Goal: Information Seeking & Learning: Learn about a topic

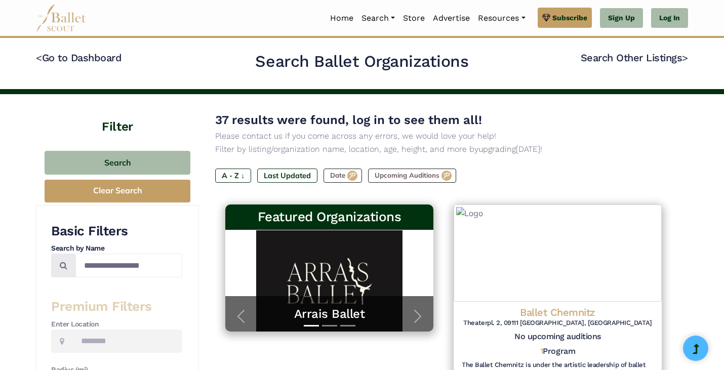
type input "*******"
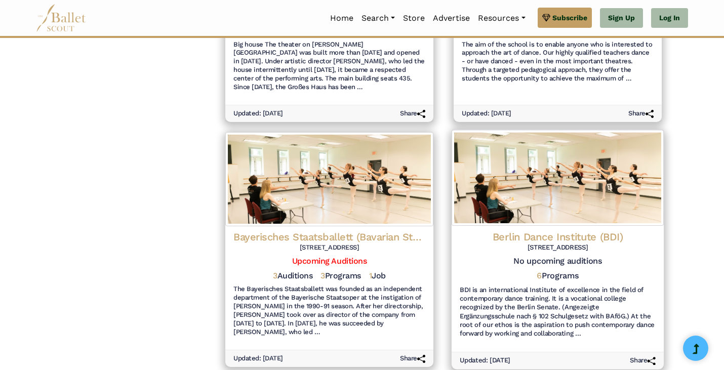
scroll to position [1216, 0]
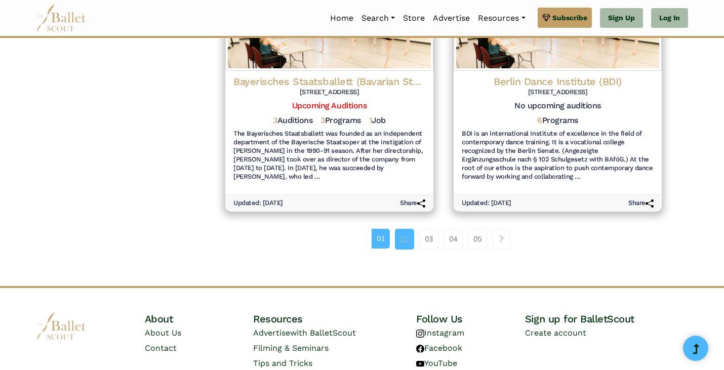
click at [401, 229] on link "02" at bounding box center [404, 239] width 19 height 20
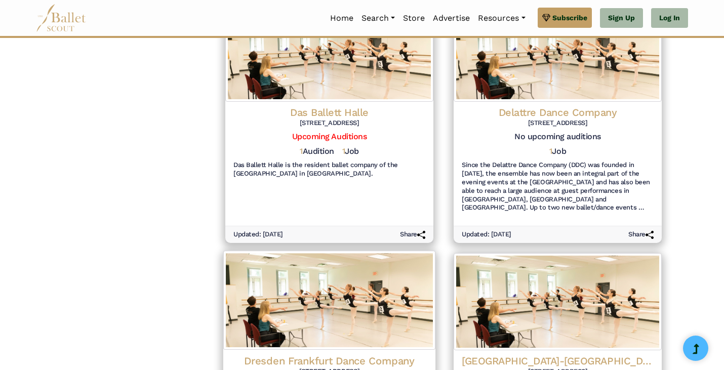
scroll to position [670, 0]
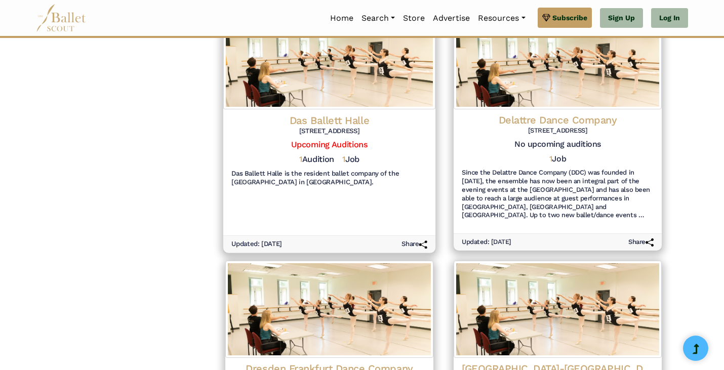
click at [313, 116] on h4 "Das Ballett Halle" at bounding box center [329, 120] width 196 height 14
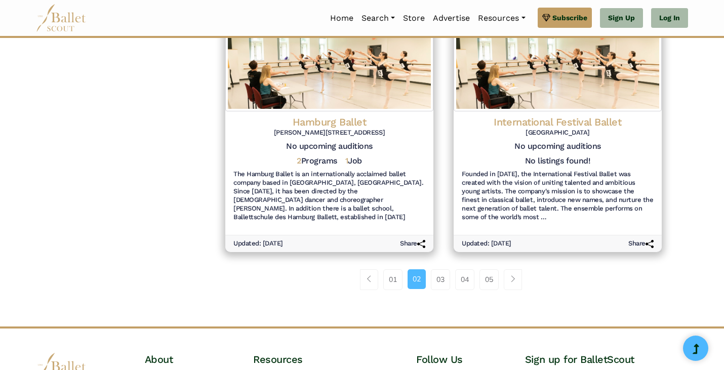
scroll to position [1168, 0]
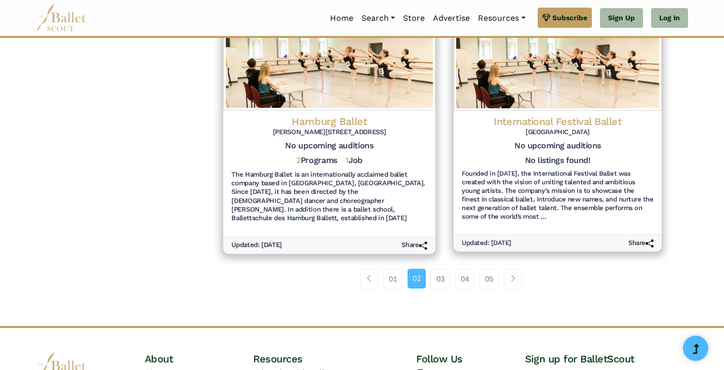
click at [331, 114] on h4 "Hamburg Ballet" at bounding box center [329, 121] width 196 height 14
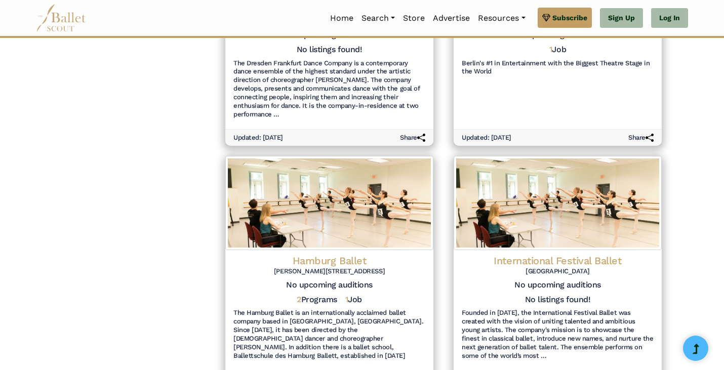
scroll to position [996, 0]
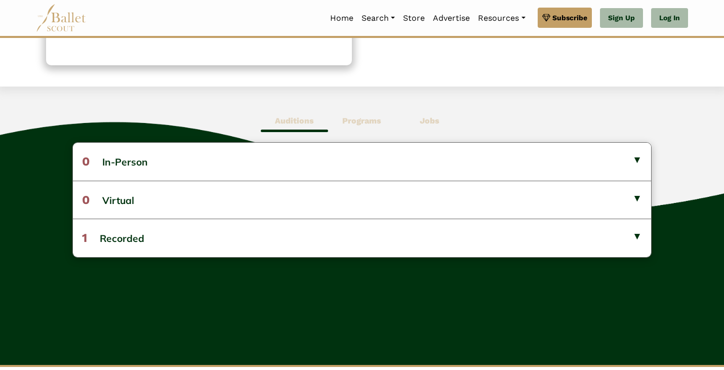
scroll to position [217, 0]
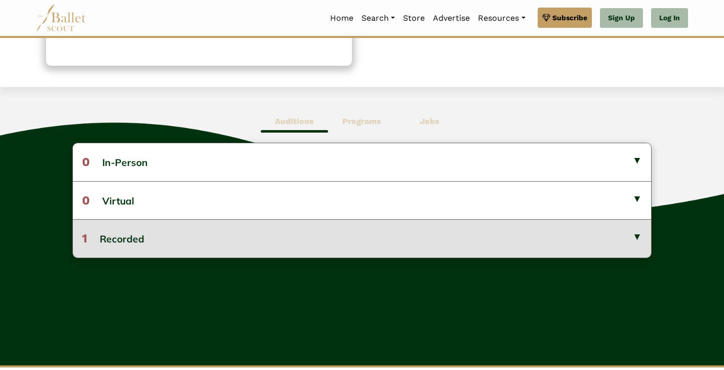
click at [166, 247] on button "1 Recorded" at bounding box center [362, 238] width 578 height 38
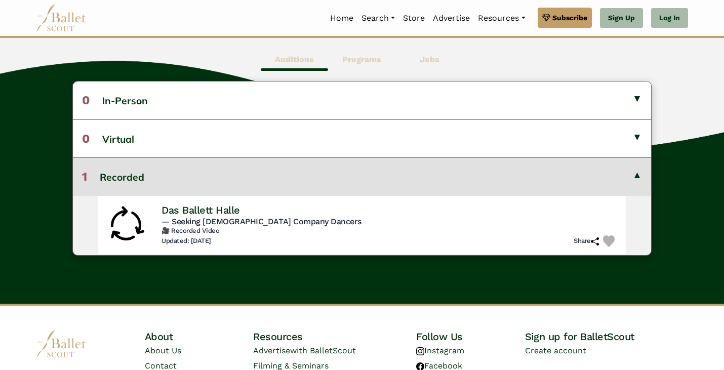
scroll to position [280, 0]
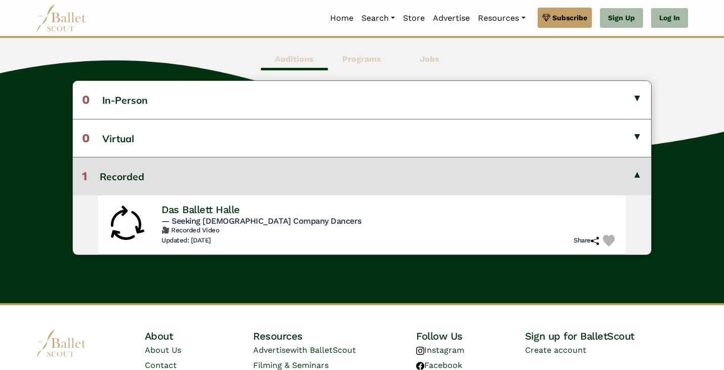
click at [430, 59] on b "Jobs" at bounding box center [430, 59] width 20 height 10
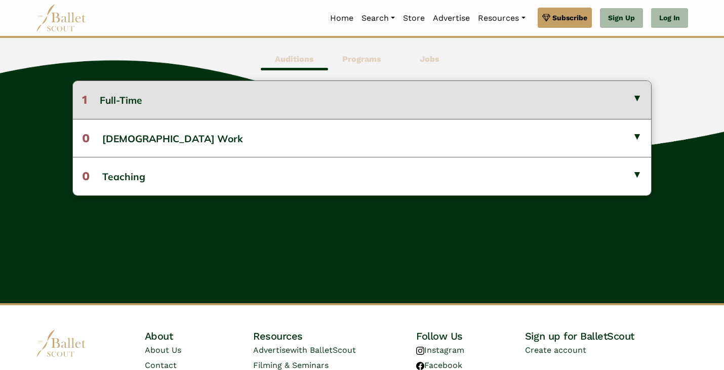
click at [268, 104] on button "1 Full-Time" at bounding box center [362, 99] width 578 height 37
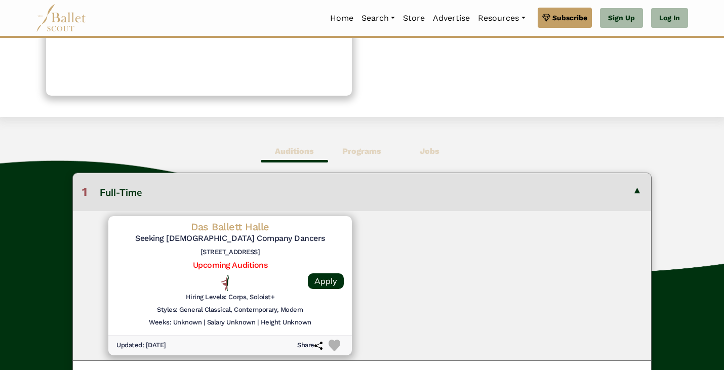
scroll to position [156, 0]
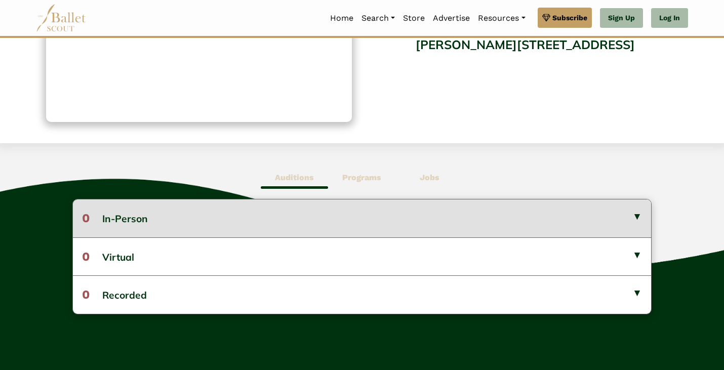
scroll to position [167, 0]
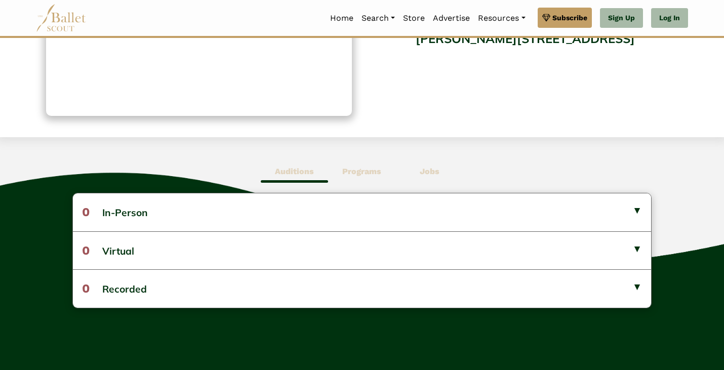
click at [419, 168] on span "Jobs" at bounding box center [429, 171] width 67 height 23
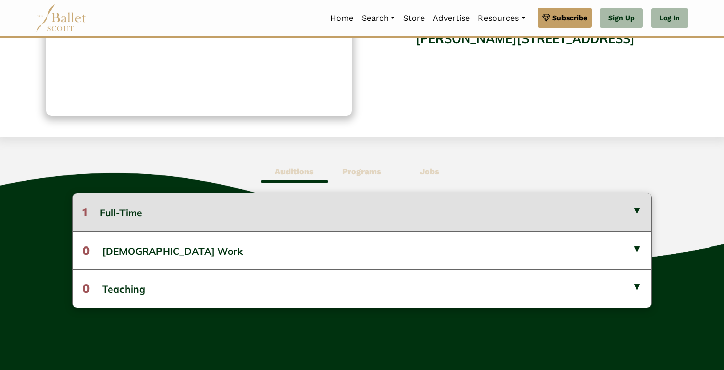
click at [337, 212] on button "1 Full-Time" at bounding box center [362, 211] width 578 height 37
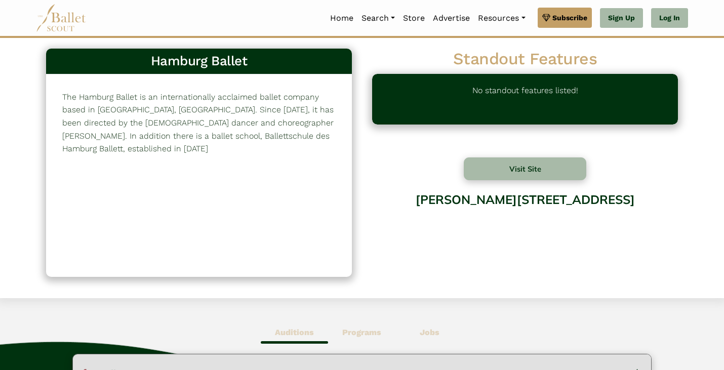
scroll to position [0, 0]
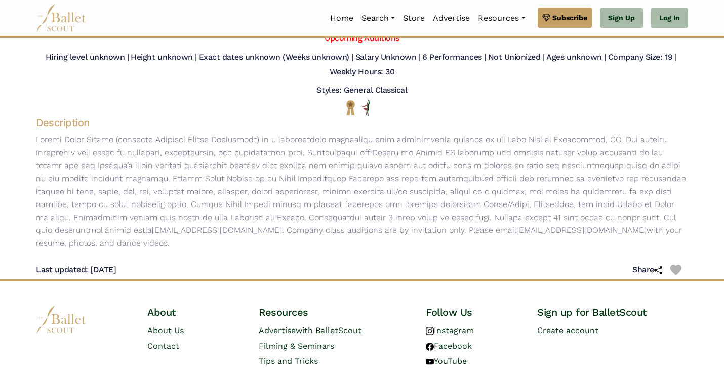
scroll to position [191, 0]
drag, startPoint x: 116, startPoint y: 232, endPoint x: 32, endPoint y: 230, distance: 84.6
click at [32, 230] on p "auditions@balletri.org . Company class auditions are by invitation only. Please…" at bounding box center [362, 192] width 668 height 116
copy p "auditions@balletri.org"
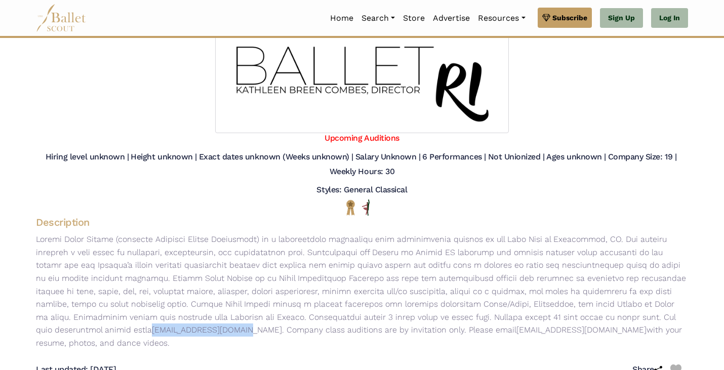
scroll to position [93, 0]
click at [426, 184] on div "Hiring level unknown | Height unknown | Exact dates unknown (Weeks unknown) | S…" at bounding box center [362, 165] width 668 height 37
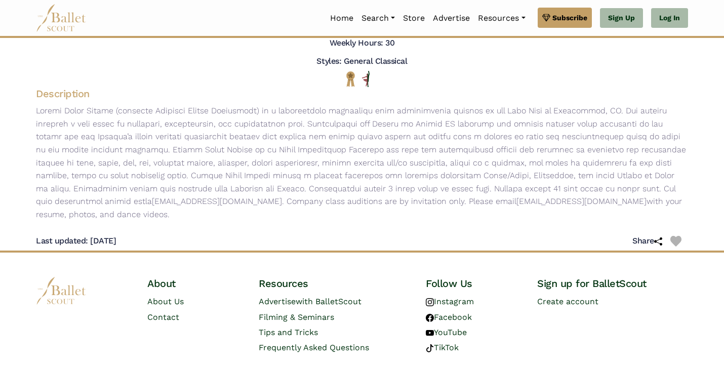
scroll to position [0, 0]
